Goal: Information Seeking & Learning: Learn about a topic

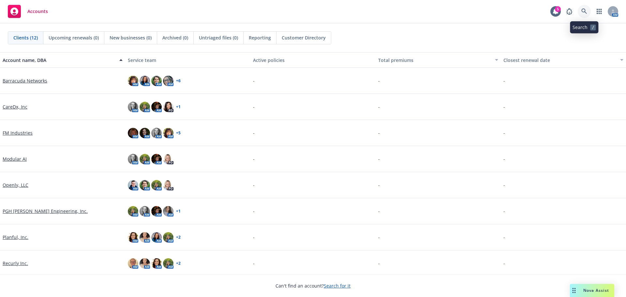
click at [582, 11] on icon at bounding box center [584, 11] width 6 height 6
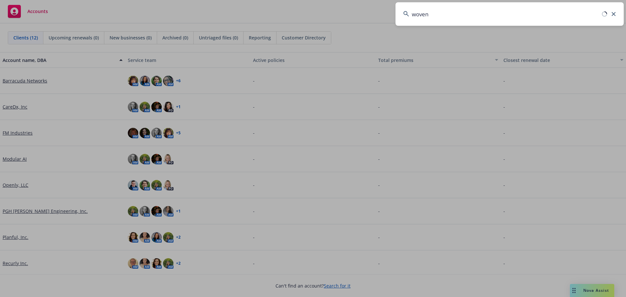
type input "woven"
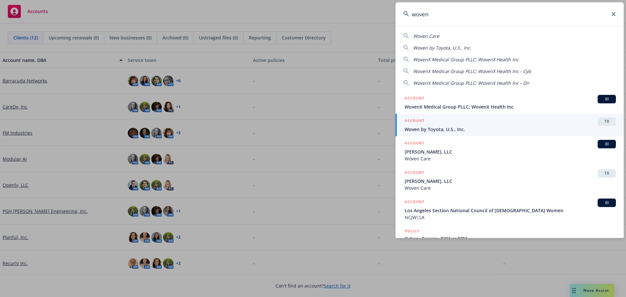
click at [511, 122] on div "ACCOUNT TR" at bounding box center [510, 121] width 211 height 8
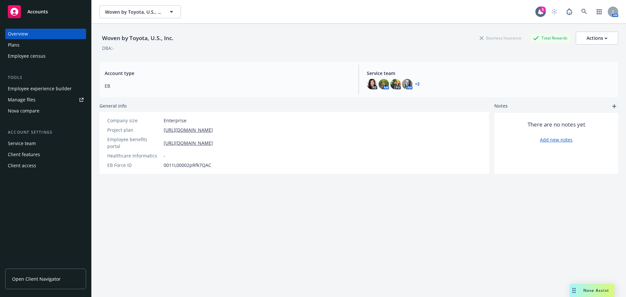
click at [48, 282] on span "Open Client Navigator" at bounding box center [36, 278] width 49 height 7
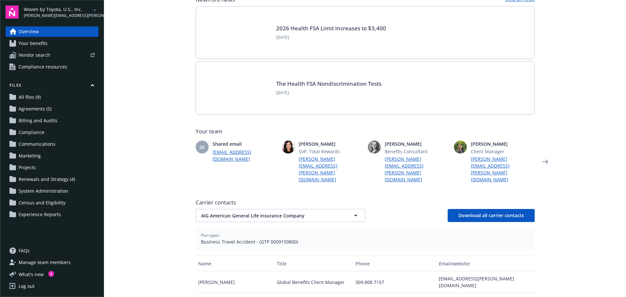
scroll to position [163, 0]
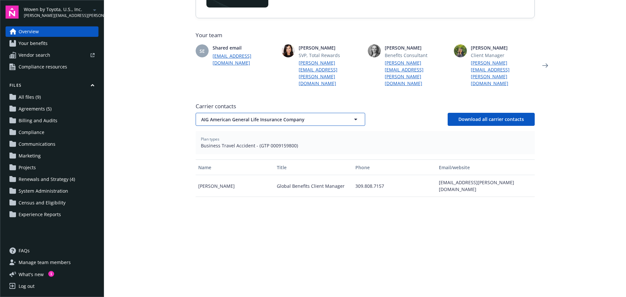
click at [241, 116] on span "AIG American General Life Insurance Company" at bounding box center [269, 119] width 136 height 7
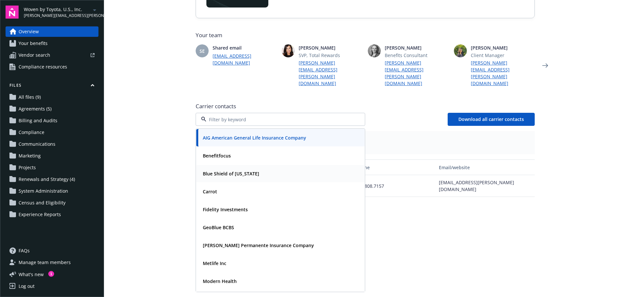
click at [239, 170] on strong "Blue Shield of California" at bounding box center [231, 173] width 56 height 6
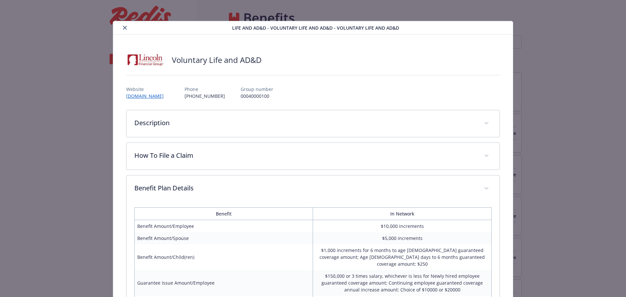
scroll to position [86, 0]
